Goal: Information Seeking & Learning: Compare options

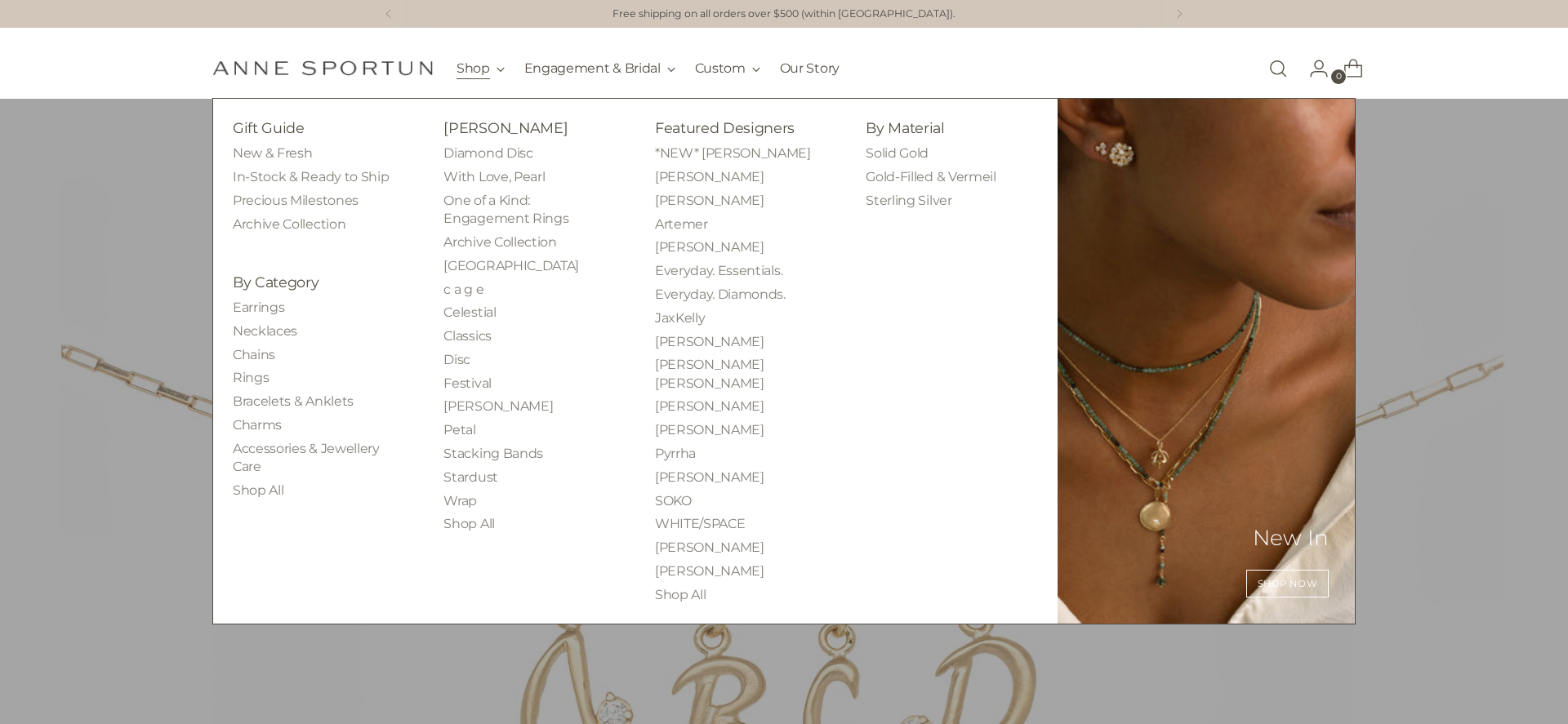
click at [487, 68] on button "Shop" at bounding box center [480, 69] width 48 height 36
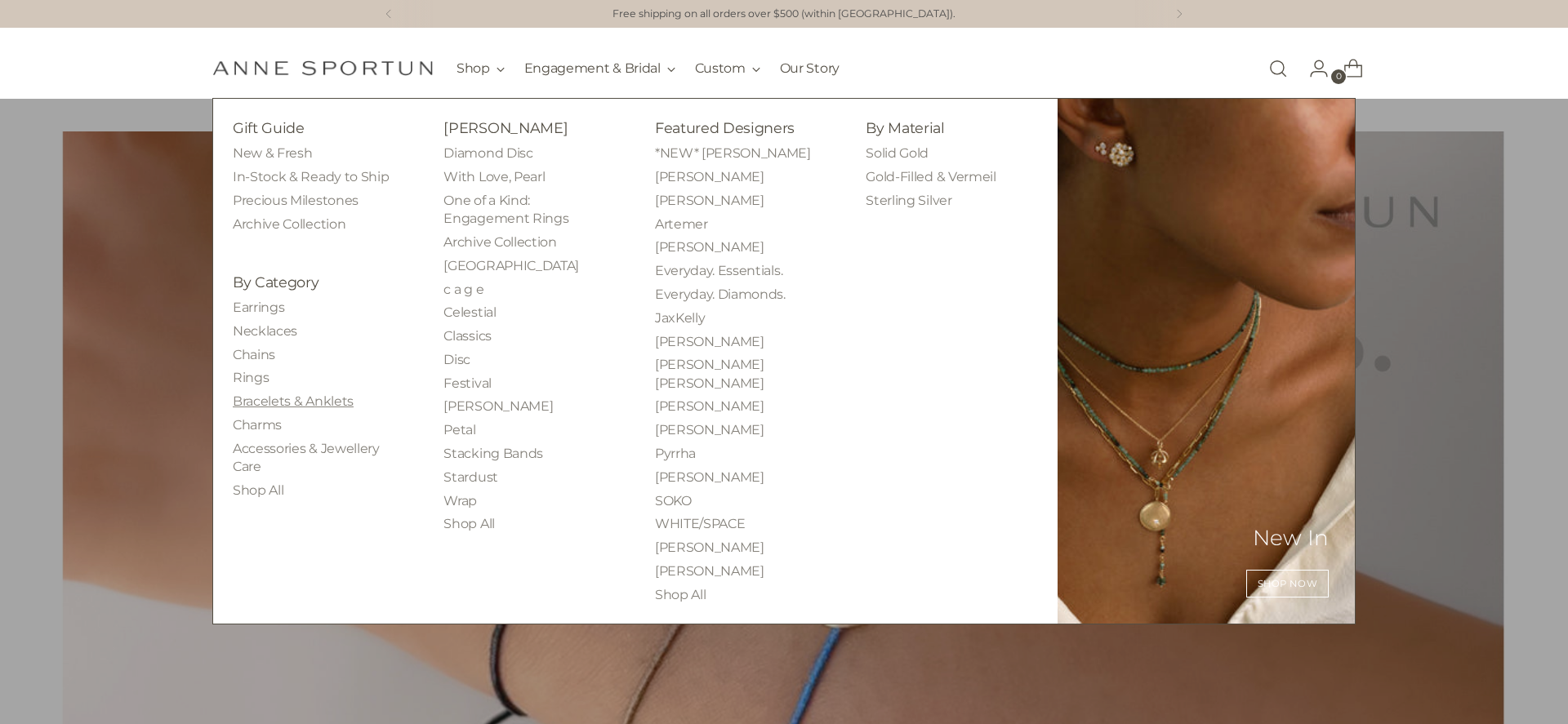
click at [287, 403] on link "Bracelets & Anklets" at bounding box center [293, 401] width 121 height 16
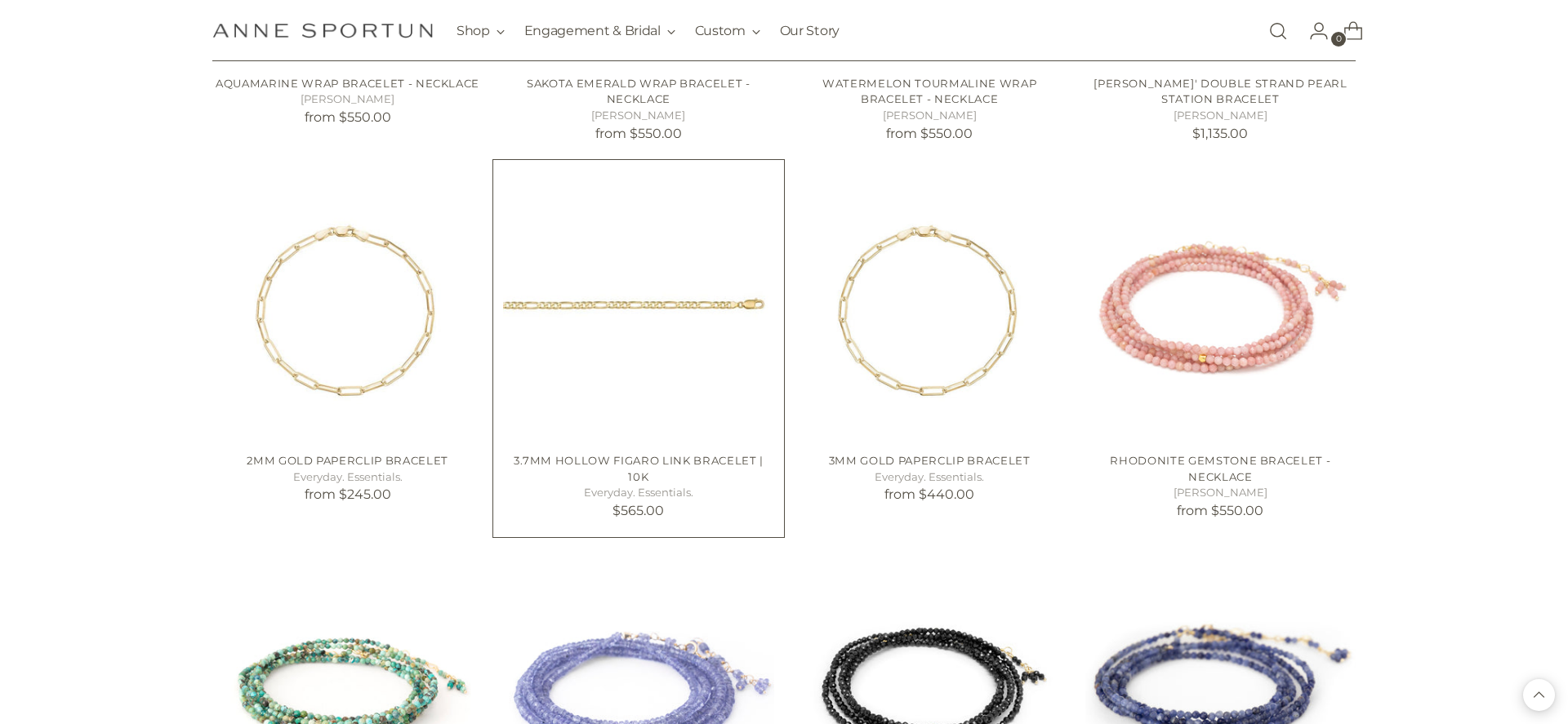
scroll to position [9935, 0]
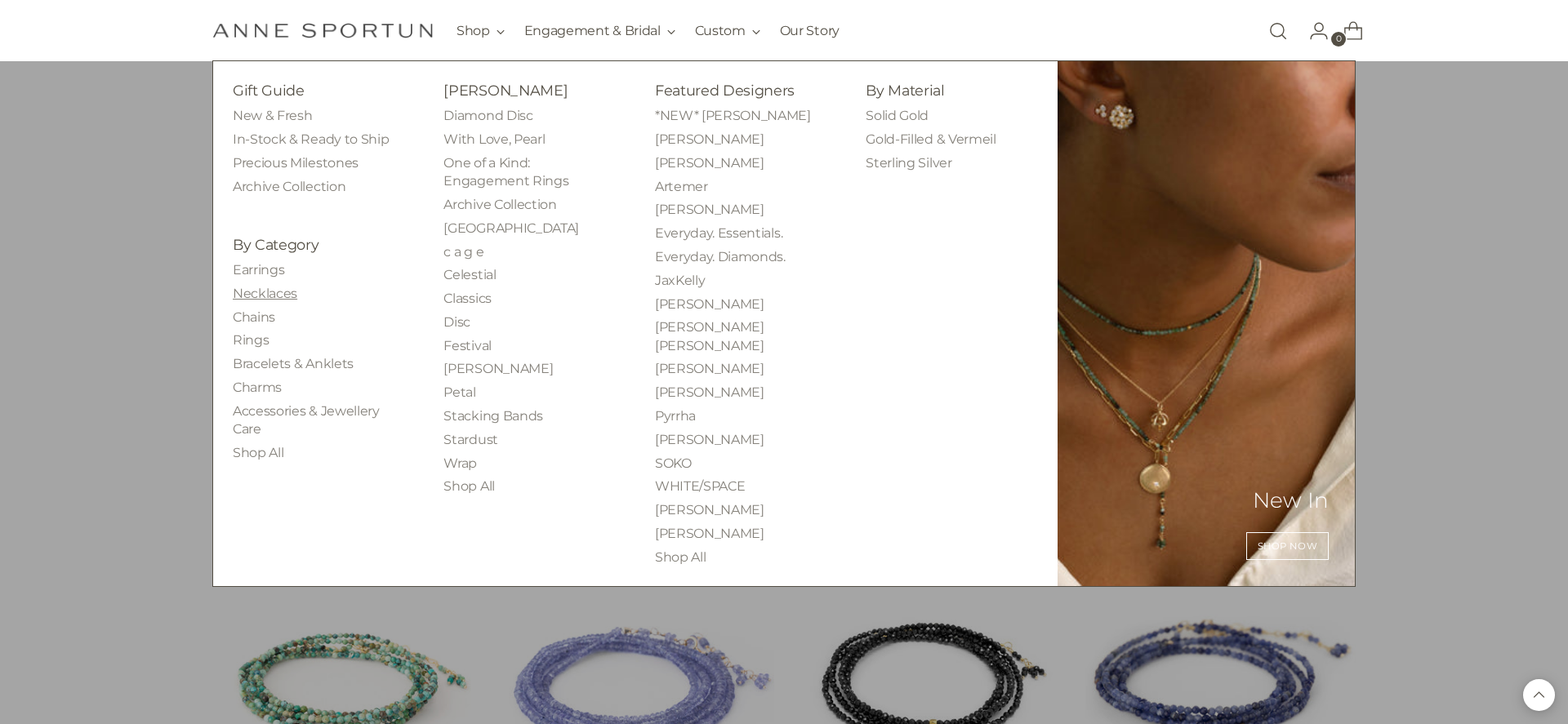
click at [278, 300] on link "Necklaces" at bounding box center [264, 293] width 65 height 16
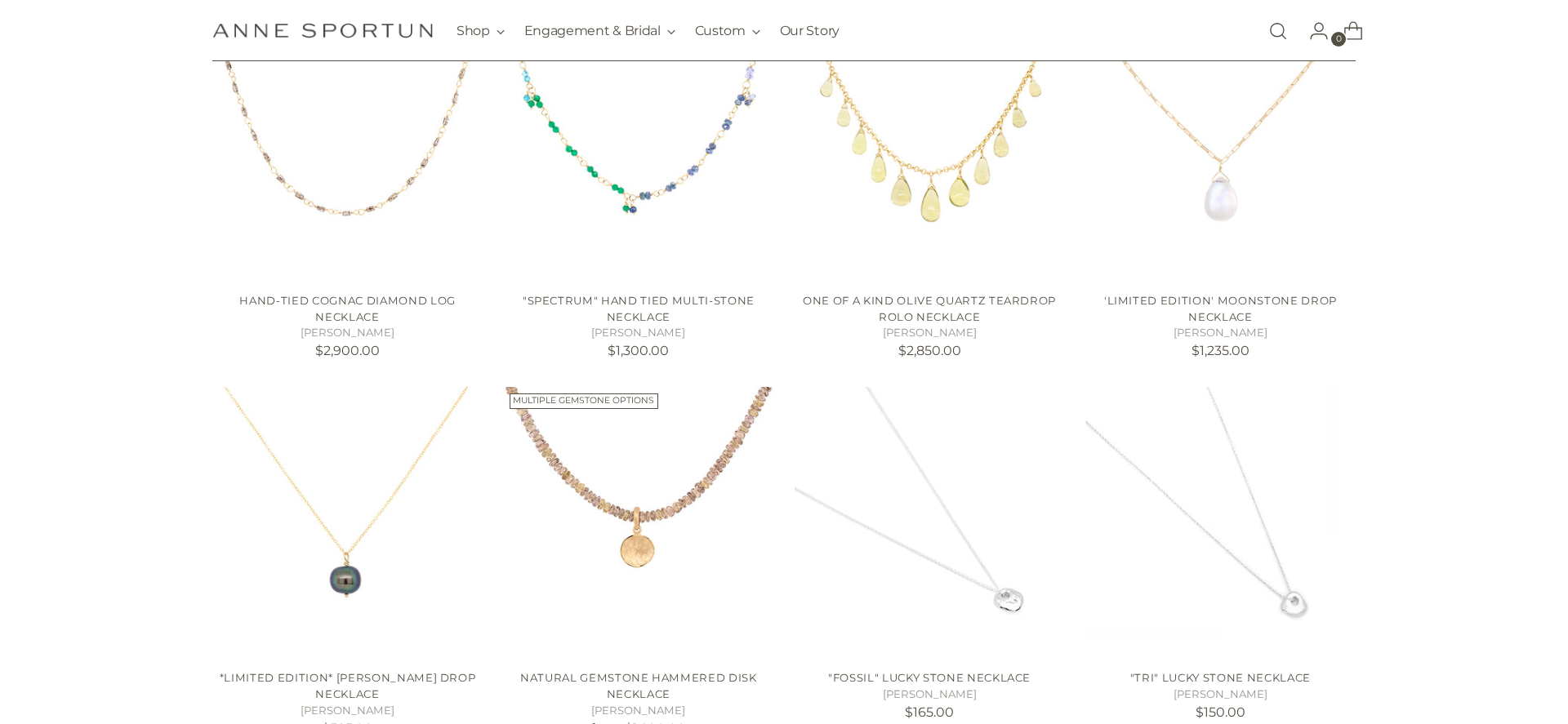
scroll to position [2258, 0]
